Goal: Information Seeking & Learning: Learn about a topic

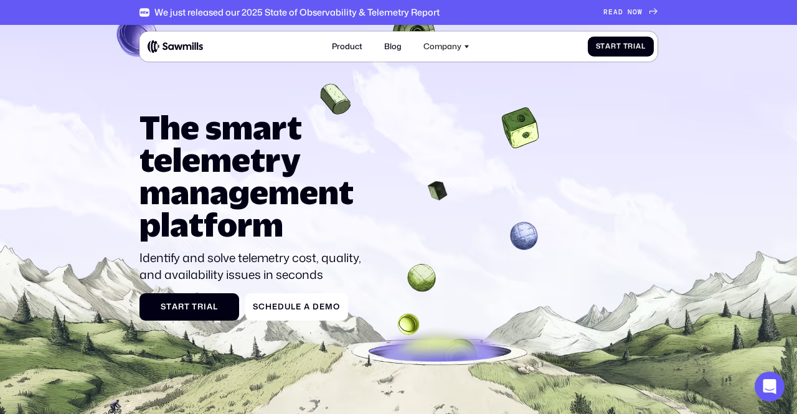
click at [666, 243] on icon at bounding box center [398, 260] width 797 height 484
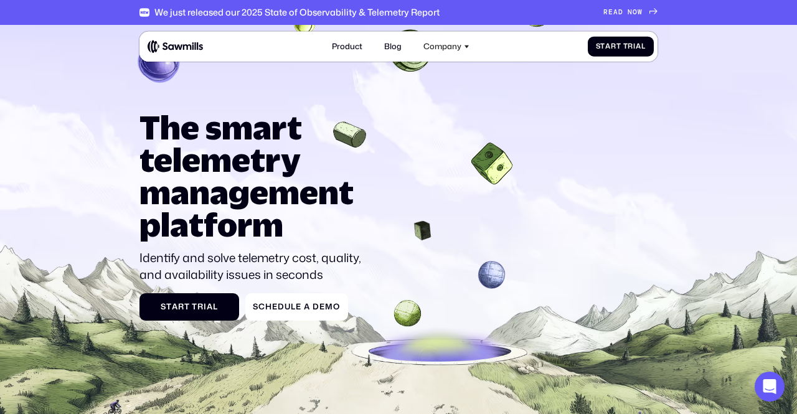
click at [548, 266] on div "The smart telemetry management platform Identify and solve telemetry cost, qual…" at bounding box center [398, 215] width 518 height 209
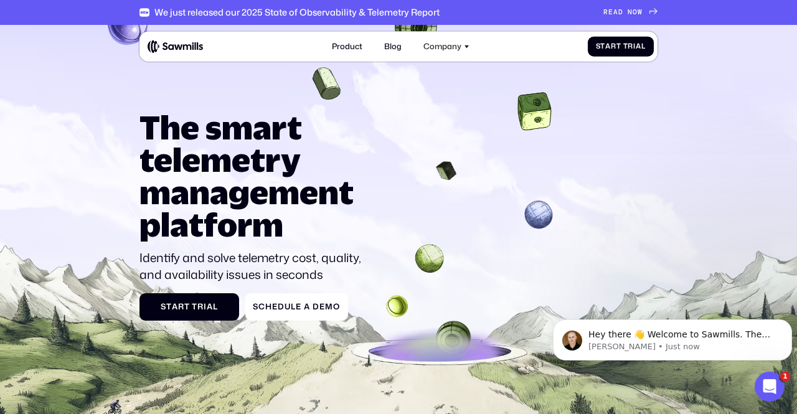
click at [625, 263] on div "The smart telemetry management platform Identify and solve telemetry cost, qual…" at bounding box center [398, 215] width 518 height 209
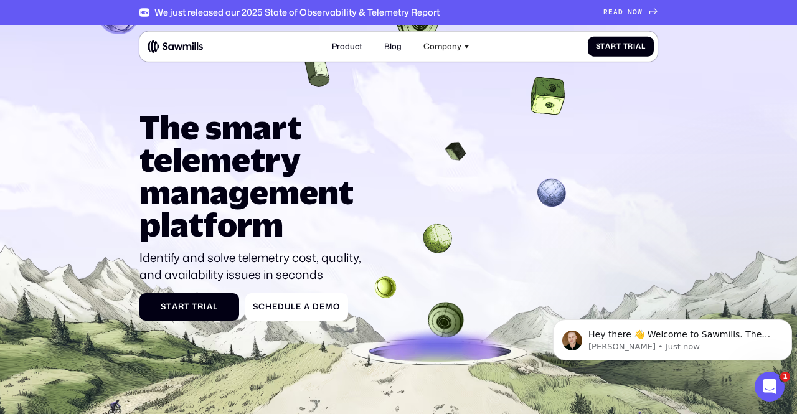
click at [625, 263] on div "The smart telemetry management platform Identify and solve telemetry cost, qual…" at bounding box center [398, 215] width 518 height 209
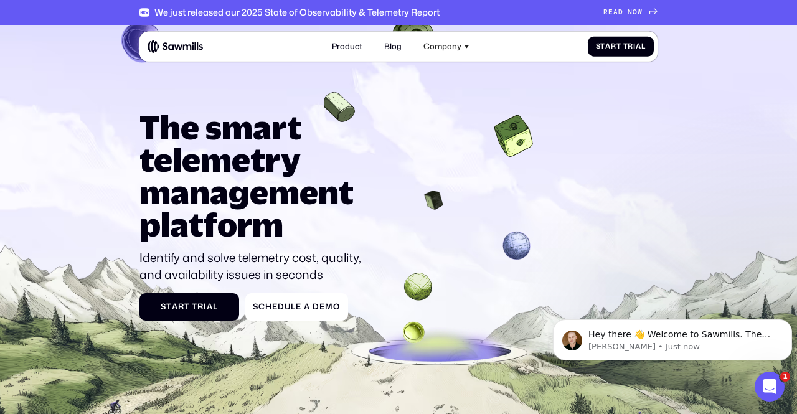
click at [468, 267] on div "The smart telemetry management platform Identify and solve telemetry cost, qual…" at bounding box center [398, 215] width 518 height 209
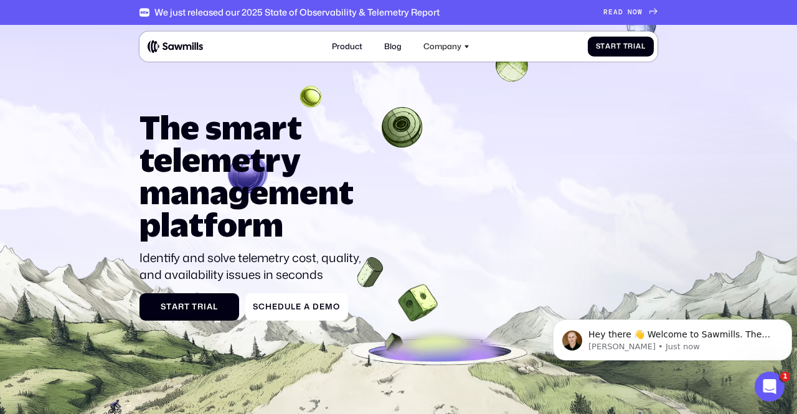
click at [222, 165] on h1 "The smart telemetry management platform" at bounding box center [254, 175] width 231 height 129
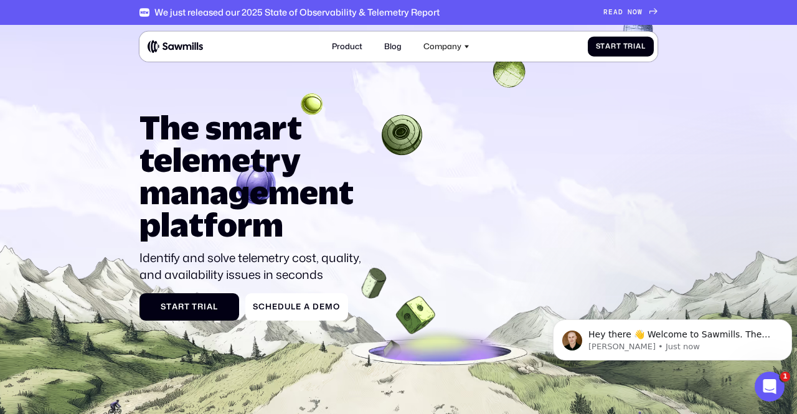
click at [222, 165] on h1 "The smart telemetry management platform" at bounding box center [254, 175] width 231 height 129
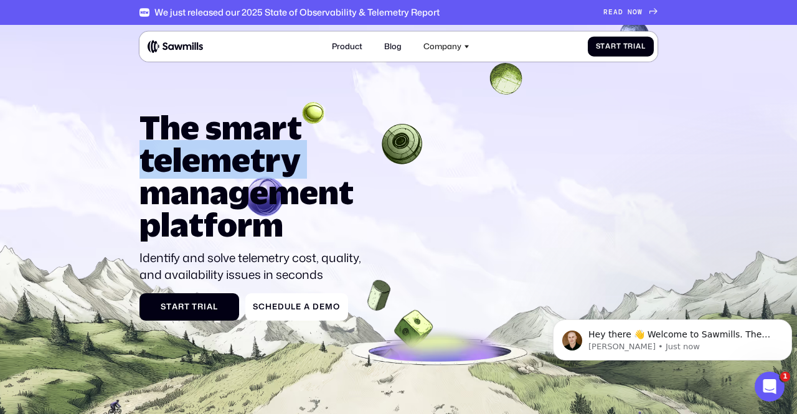
click at [222, 165] on h1 "The smart telemetry management platform" at bounding box center [254, 175] width 231 height 129
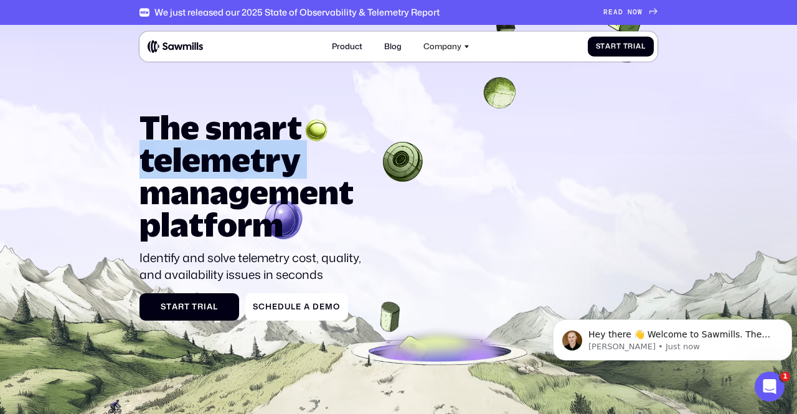
copy h1 "telemetry"
